Goal: Information Seeking & Learning: Find specific fact

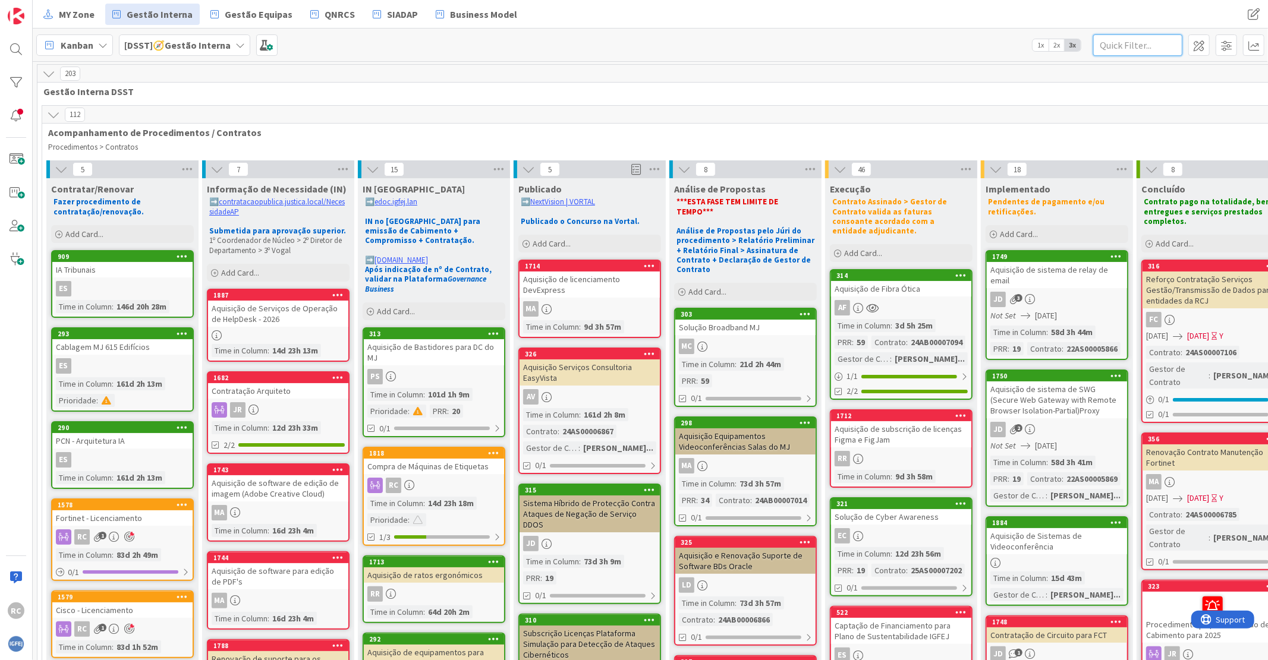
click at [1161, 34] on input "text" at bounding box center [1137, 44] width 89 height 21
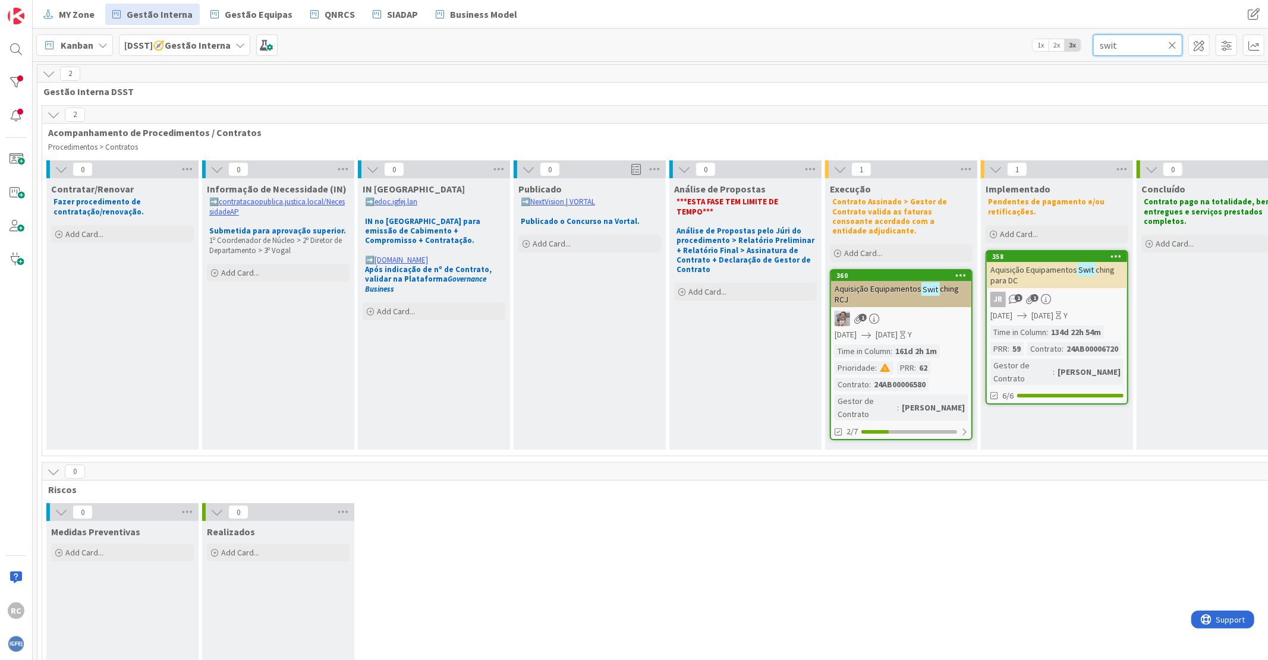
type input "swit"
click at [893, 285] on div "Aquisição Equipamentos Swit ching RCJ" at bounding box center [901, 294] width 140 height 26
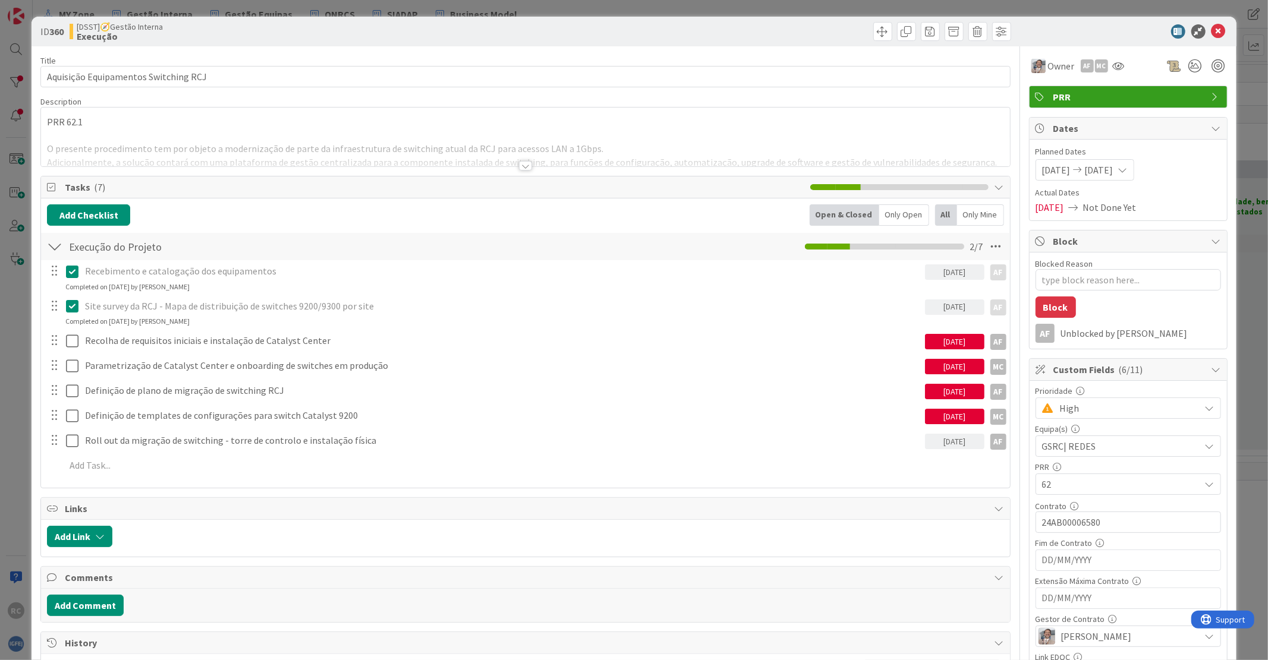
type textarea "x"
click at [519, 163] on div at bounding box center [525, 166] width 13 height 10
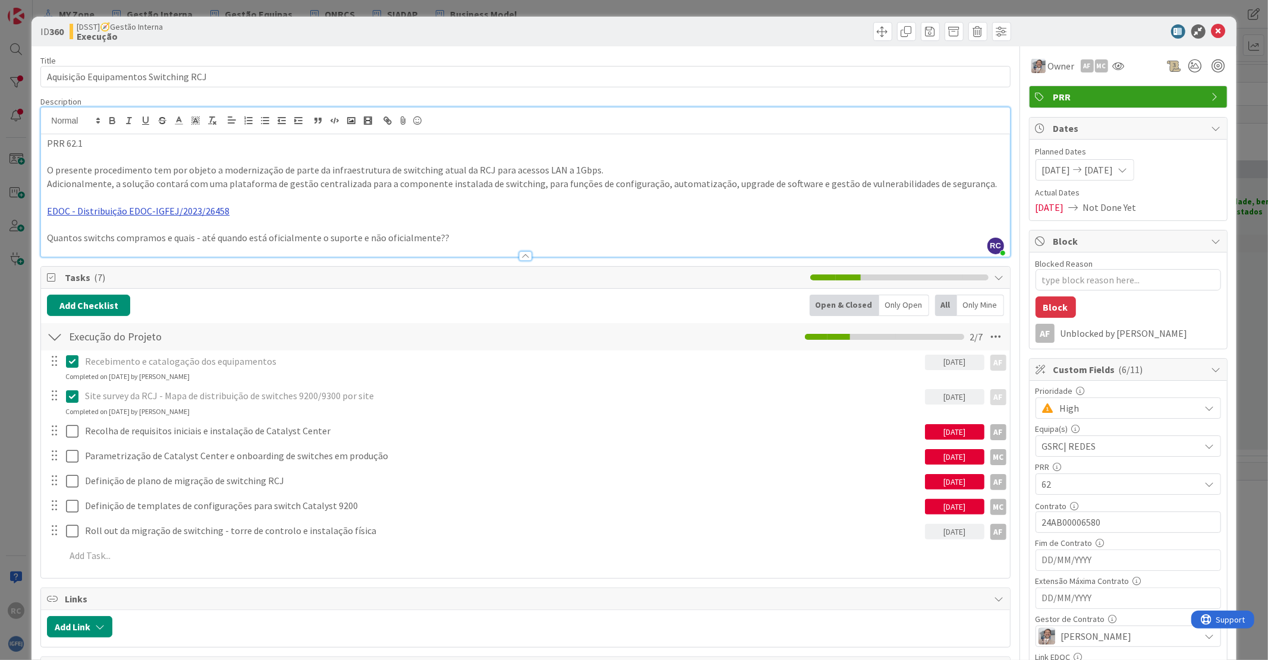
click at [168, 209] on link "EDOC - Distribuição EDOC-IGFEJ/2023/26458" at bounding box center [138, 211] width 182 height 12
click at [257, 175] on p "O presente procedimento tem por objeto a modernização de parte da infraestrutur…" at bounding box center [525, 170] width 956 height 14
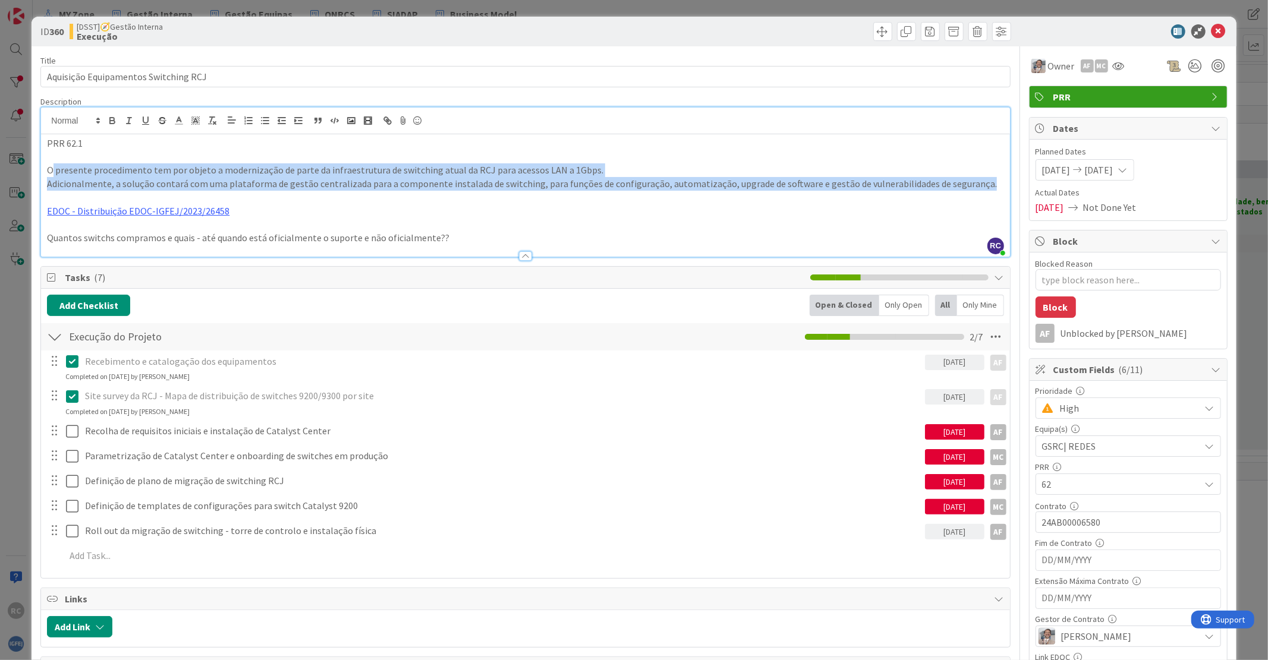
drag, startPoint x: 50, startPoint y: 168, endPoint x: 969, endPoint y: 188, distance: 919.2
click at [969, 188] on div "PRR 62.1 O presente procedimento tem por objeto a modernização de parte da infr…" at bounding box center [525, 195] width 968 height 122
copy div "presente procedimento tem por objeto a modernização de parte da infraestrutura …"
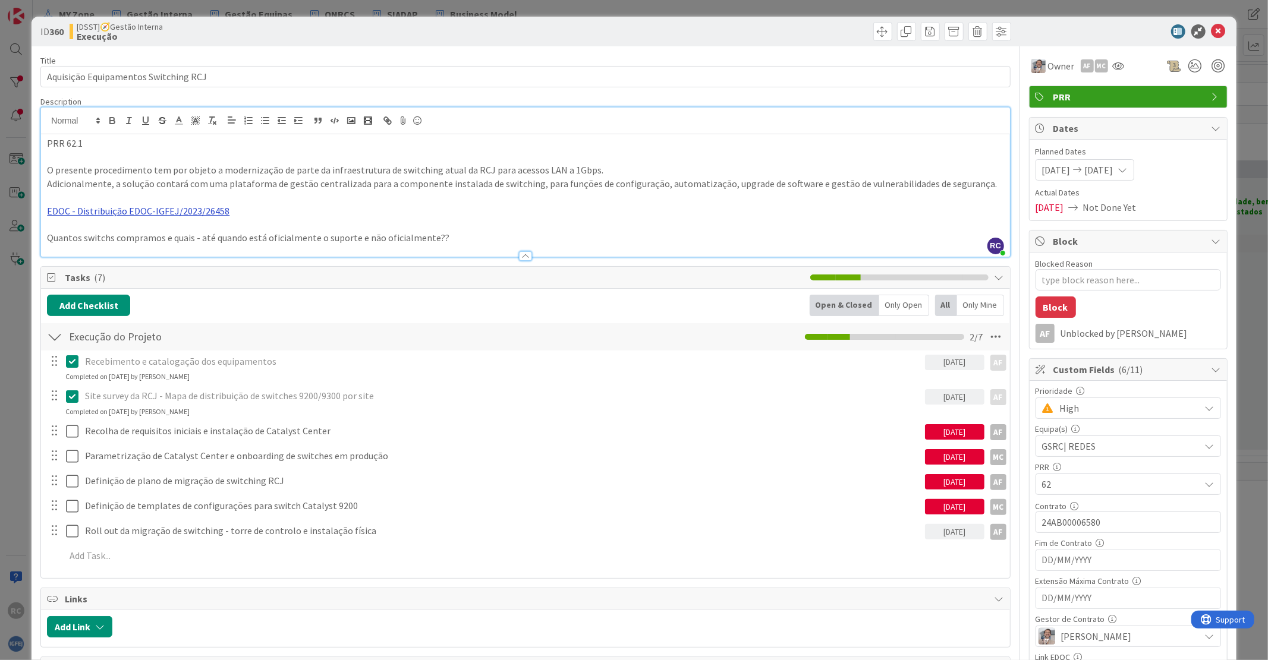
click at [150, 214] on link "EDOC - Distribuição EDOC-IGFEJ/2023/26458" at bounding box center [138, 211] width 182 height 12
click at [84, 230] on link "https://edoc.igfej.lan/Pages/Distributions/Distribution.aspx?key=0f937f3f-c688-…" at bounding box center [74, 233] width 20 height 15
click at [1211, 29] on icon at bounding box center [1218, 31] width 14 height 14
